Goal: Transaction & Acquisition: Purchase product/service

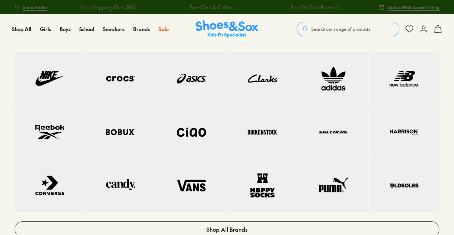
click at [126, 78] on img at bounding box center [121, 78] width 42 height 24
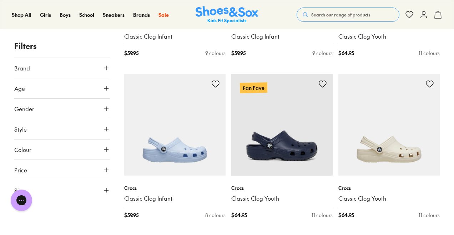
scroll to position [1249, 0]
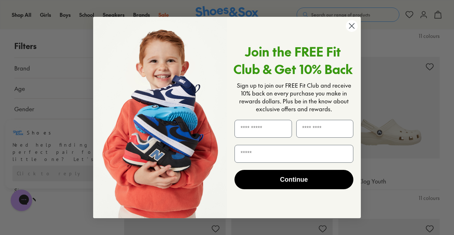
click at [348, 26] on circle "Close dialog" at bounding box center [352, 26] width 12 height 12
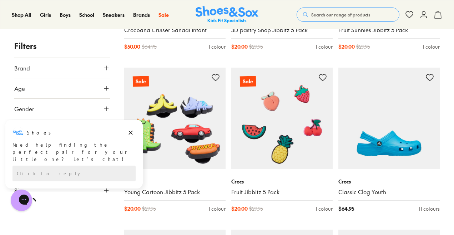
scroll to position [3035, 0]
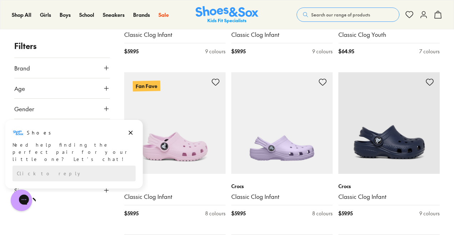
scroll to position [1892, 0]
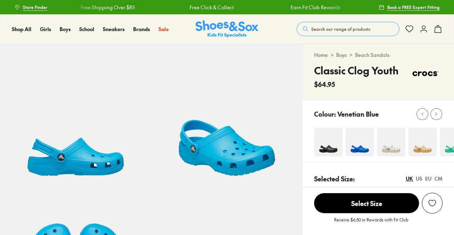
select select "*"
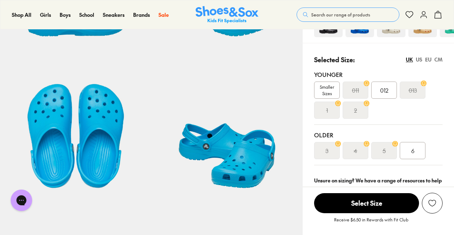
scroll to position [143, 0]
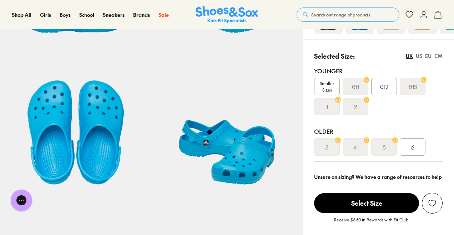
click at [328, 82] on span "Smaller Sizes" at bounding box center [327, 86] width 25 height 13
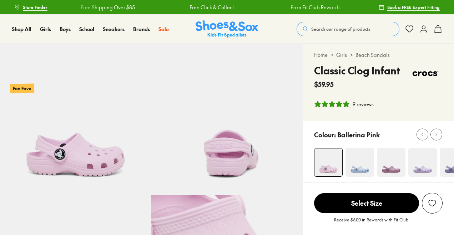
select select "*"
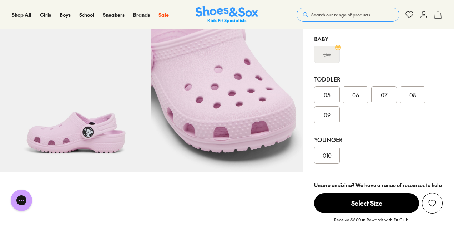
scroll to position [179, 0]
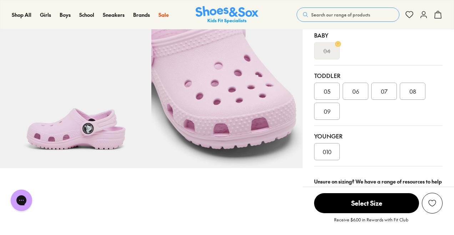
click at [333, 151] on div "010" at bounding box center [327, 151] width 26 height 17
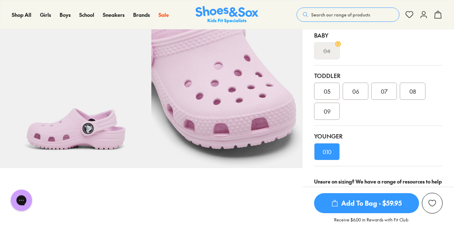
click at [334, 151] on div "010" at bounding box center [327, 151] width 26 height 17
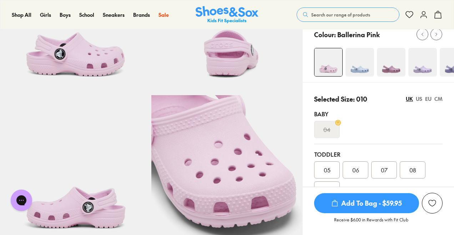
scroll to position [36, 0]
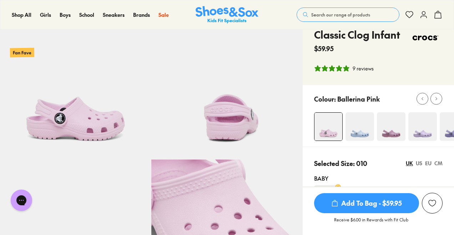
click at [344, 129] on div at bounding box center [384, 126] width 140 height 29
click at [357, 129] on img at bounding box center [360, 126] width 29 height 29
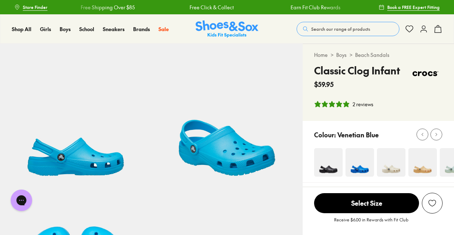
select select "*"
click at [436, 134] on icon at bounding box center [436, 134] width 5 height 5
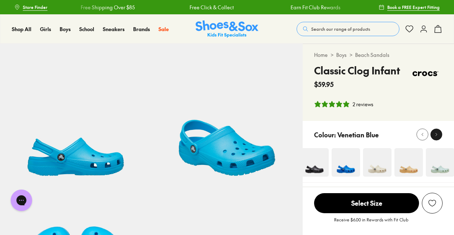
click at [436, 134] on icon at bounding box center [436, 134] width 5 height 5
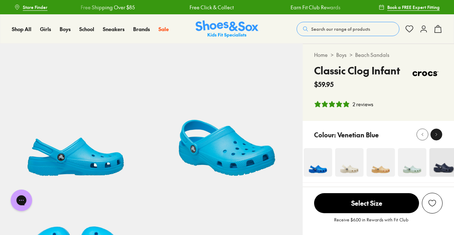
click at [436, 134] on icon at bounding box center [436, 134] width 5 height 5
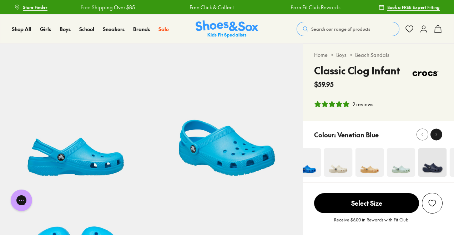
click at [436, 134] on icon at bounding box center [436, 134] width 5 height 5
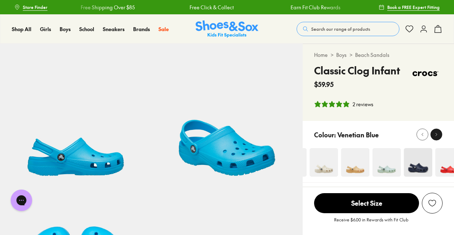
click at [436, 134] on icon at bounding box center [436, 134] width 5 height 5
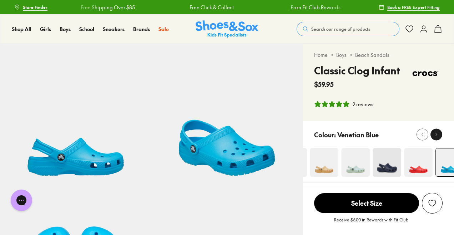
click at [436, 134] on icon at bounding box center [436, 134] width 5 height 5
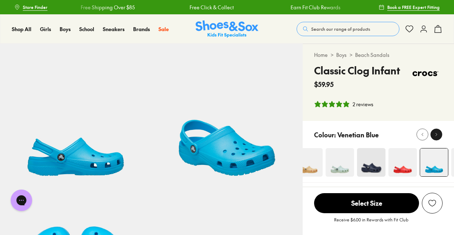
click at [436, 134] on icon at bounding box center [436, 134] width 5 height 5
click at [436, 164] on img at bounding box center [434, 162] width 28 height 28
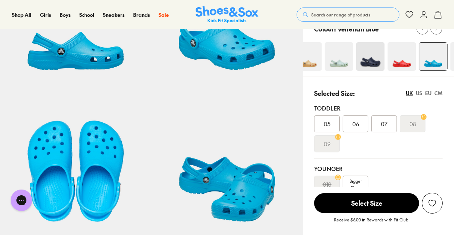
scroll to position [107, 0]
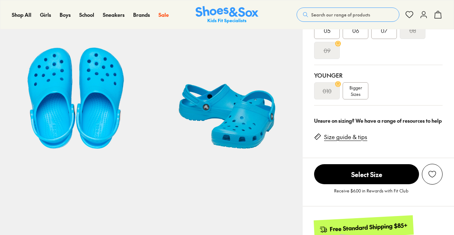
scroll to position [179, 0]
select select "*"
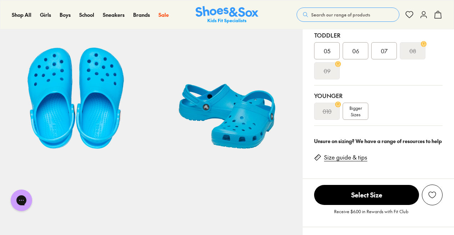
scroll to position [0, 0]
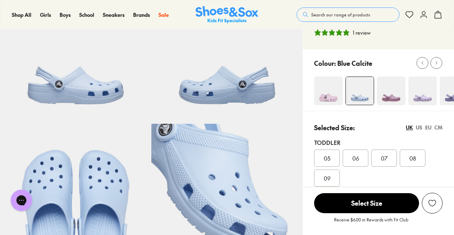
select select "*"
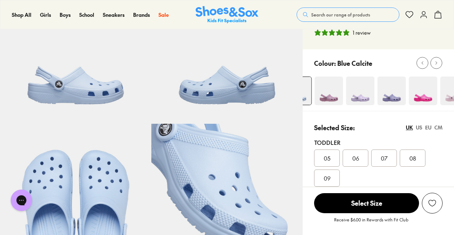
click at [311, 98] on div at bounding box center [322, 90] width 140 height 29
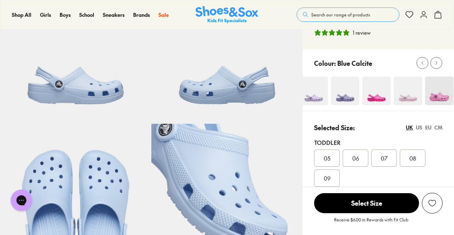
click at [313, 99] on div at bounding box center [275, 90] width 140 height 29
